Goal: Find specific page/section: Find specific page/section

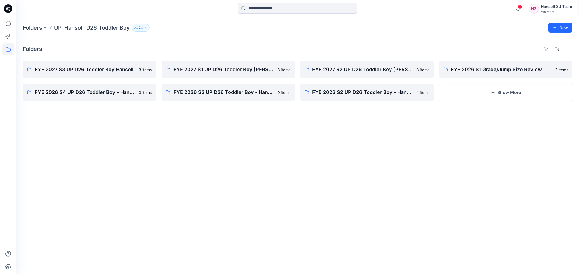
click at [514, 35] on div "Folders UP_Hansoll_D26_Toddler Boy [DEMOGRAPHIC_DATA] New" at bounding box center [297, 27] width 563 height 21
click at [382, 71] on p "FYE 2027 S2 UP D26 Toddler Boy [PERSON_NAME]" at bounding box center [366, 70] width 108 height 8
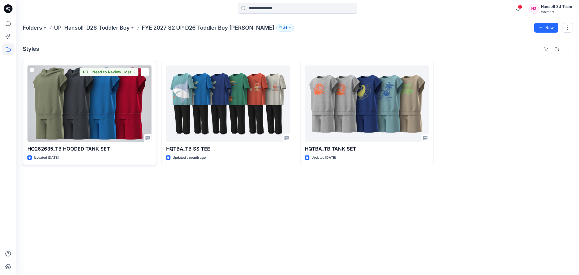
click at [62, 95] on div at bounding box center [89, 103] width 124 height 76
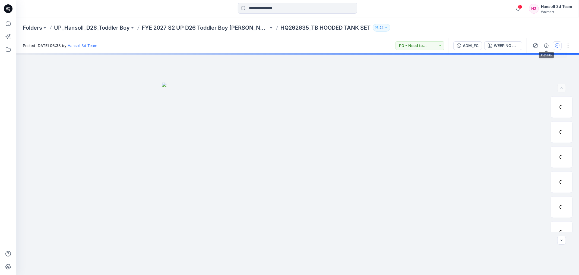
click at [557, 43] on icon "button" at bounding box center [557, 45] width 4 height 4
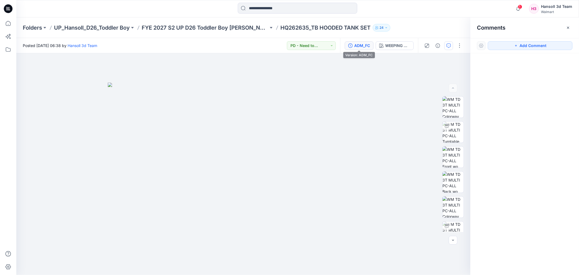
click at [362, 47] on div "ADM_FC" at bounding box center [362, 46] width 16 height 6
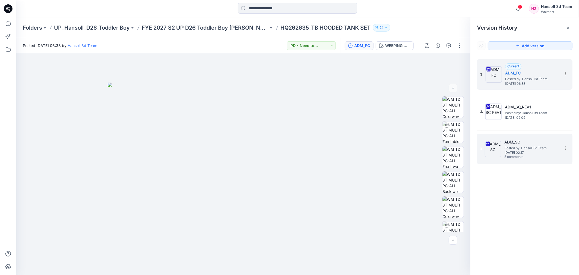
click at [551, 142] on h5 "ADM_SC" at bounding box center [531, 142] width 54 height 7
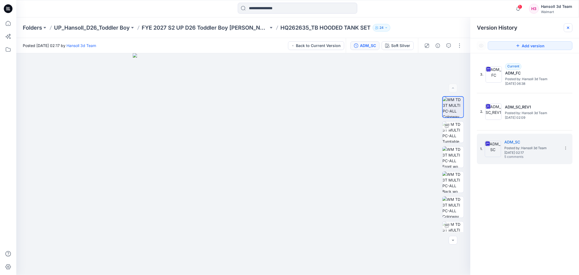
click at [568, 29] on icon at bounding box center [568, 28] width 4 height 4
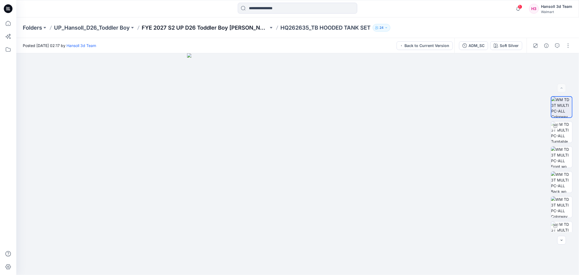
click at [178, 27] on p "FYE 2027 S2 UP D26 Toddler Boy [PERSON_NAME]" at bounding box center [205, 28] width 127 height 8
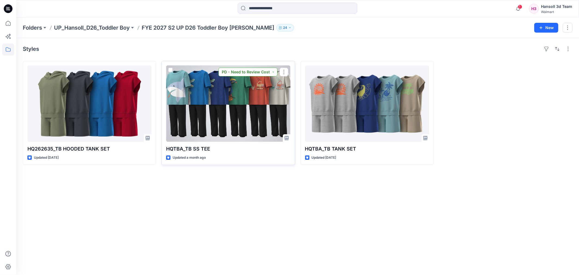
click at [271, 72] on button "PD - Need to Review Cost" at bounding box center [248, 72] width 59 height 9
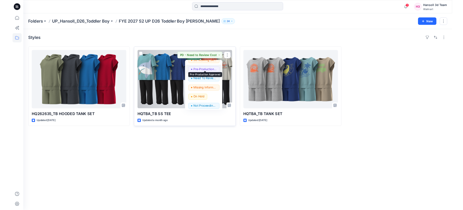
scroll to position [68, 0]
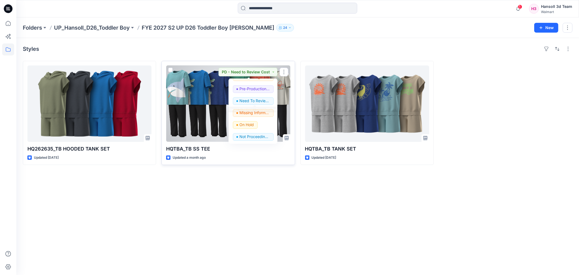
click at [206, 105] on div at bounding box center [228, 103] width 124 height 76
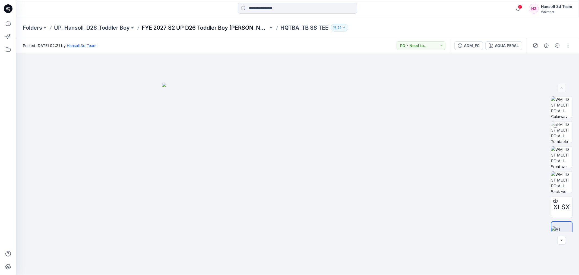
click at [230, 26] on p "FYE 2027 S2 UP D26 Toddler Boy [PERSON_NAME]" at bounding box center [205, 28] width 127 height 8
